Goal: Check status: Check status

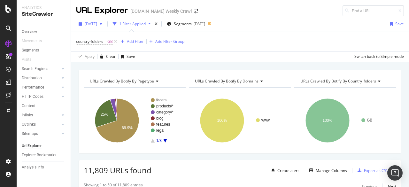
click at [96, 19] on div "[DATE]" at bounding box center [90, 24] width 29 height 10
